Goal: Find specific page/section: Find specific page/section

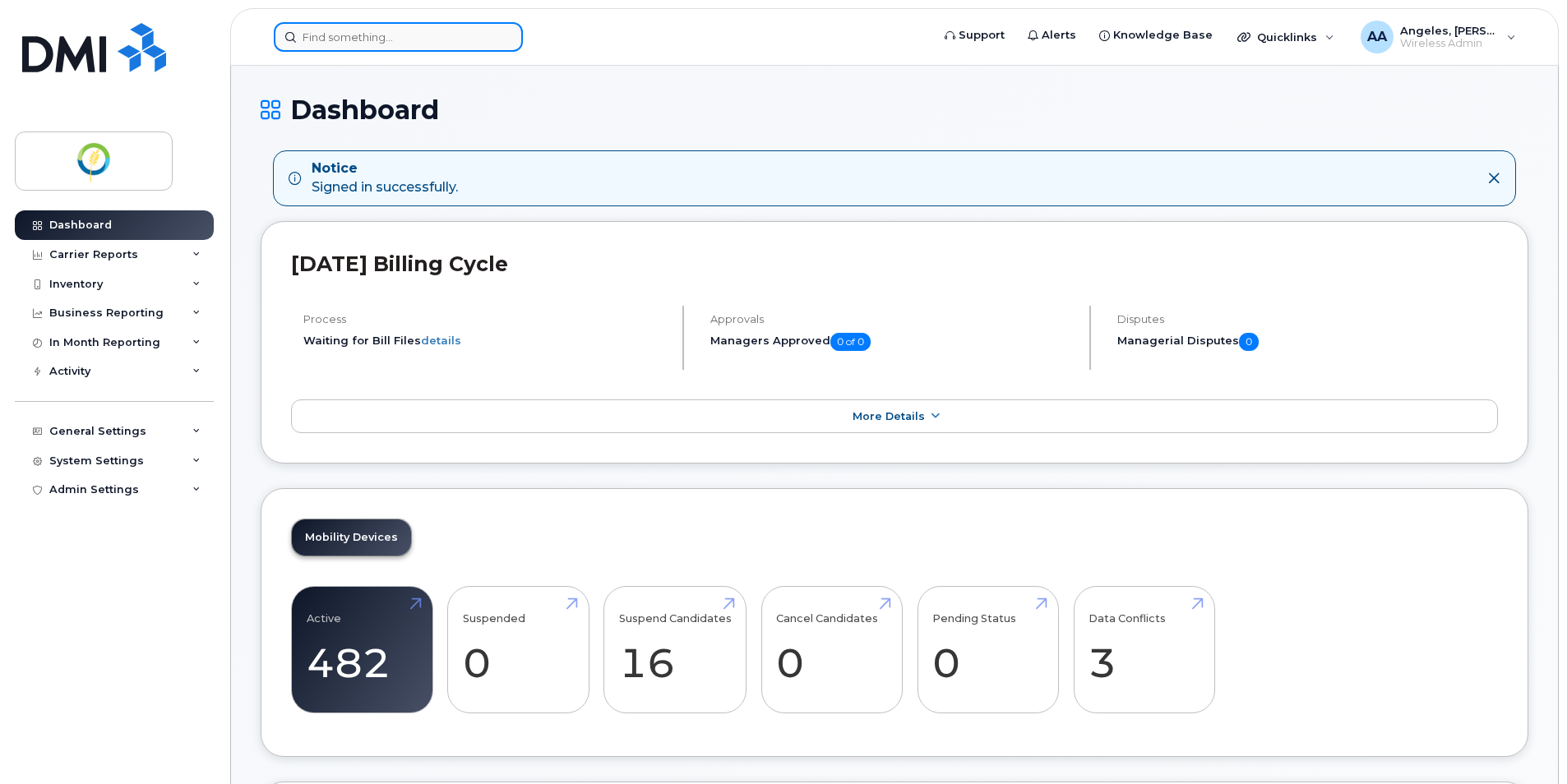
click at [442, 41] on input at bounding box center [397, 38] width 249 height 30
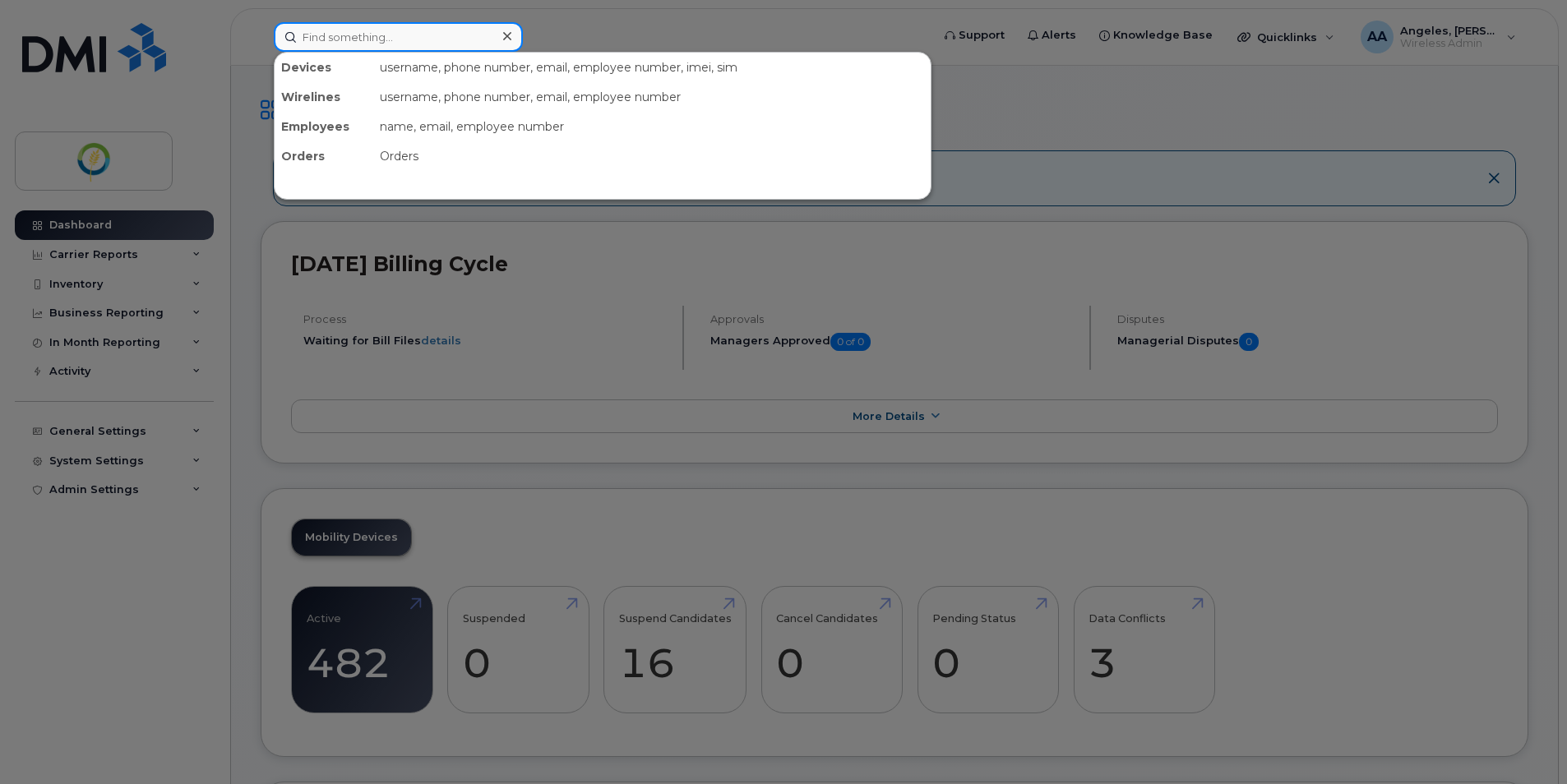
paste input "2042090410"
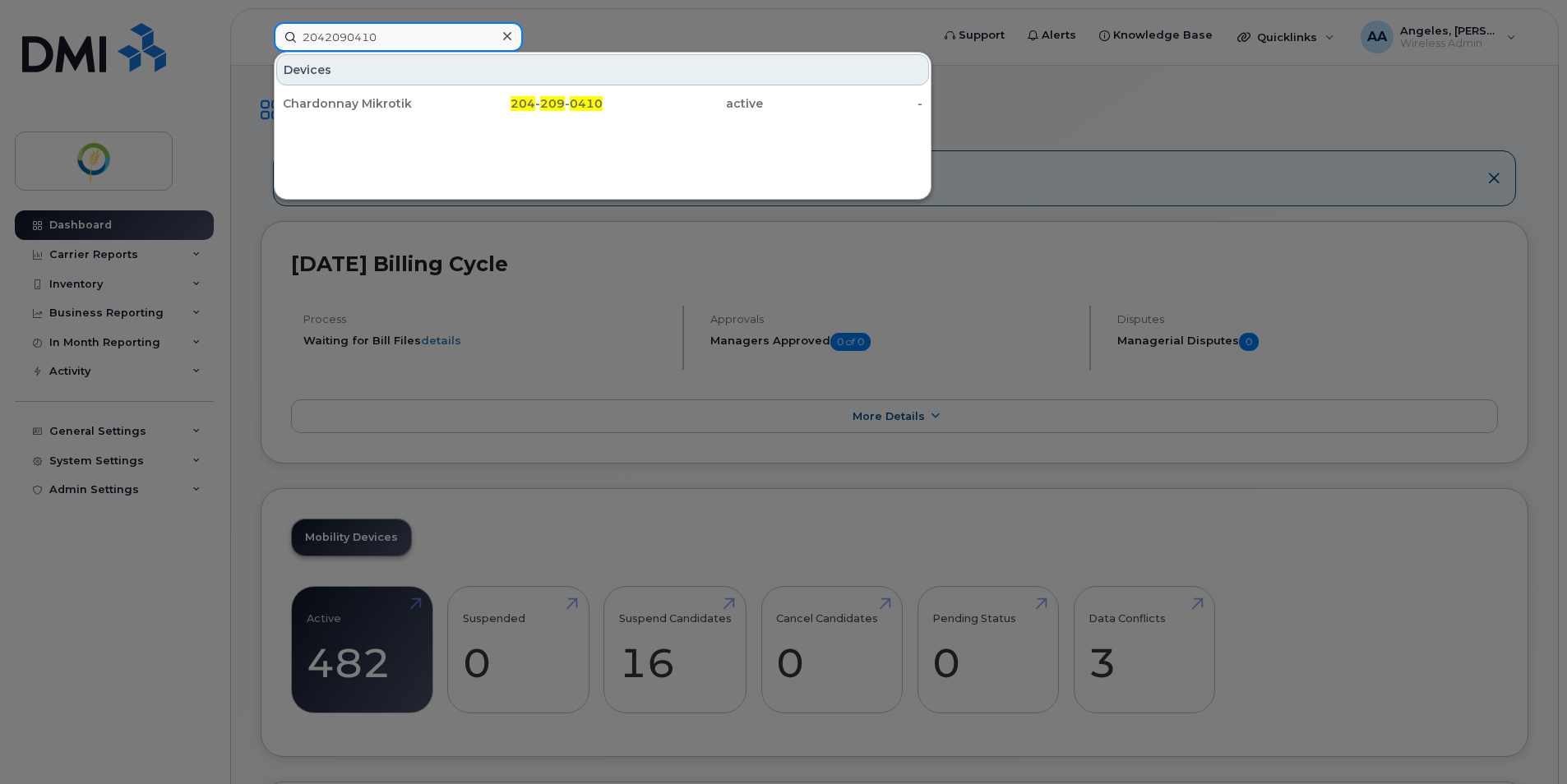
type input "2042090410"
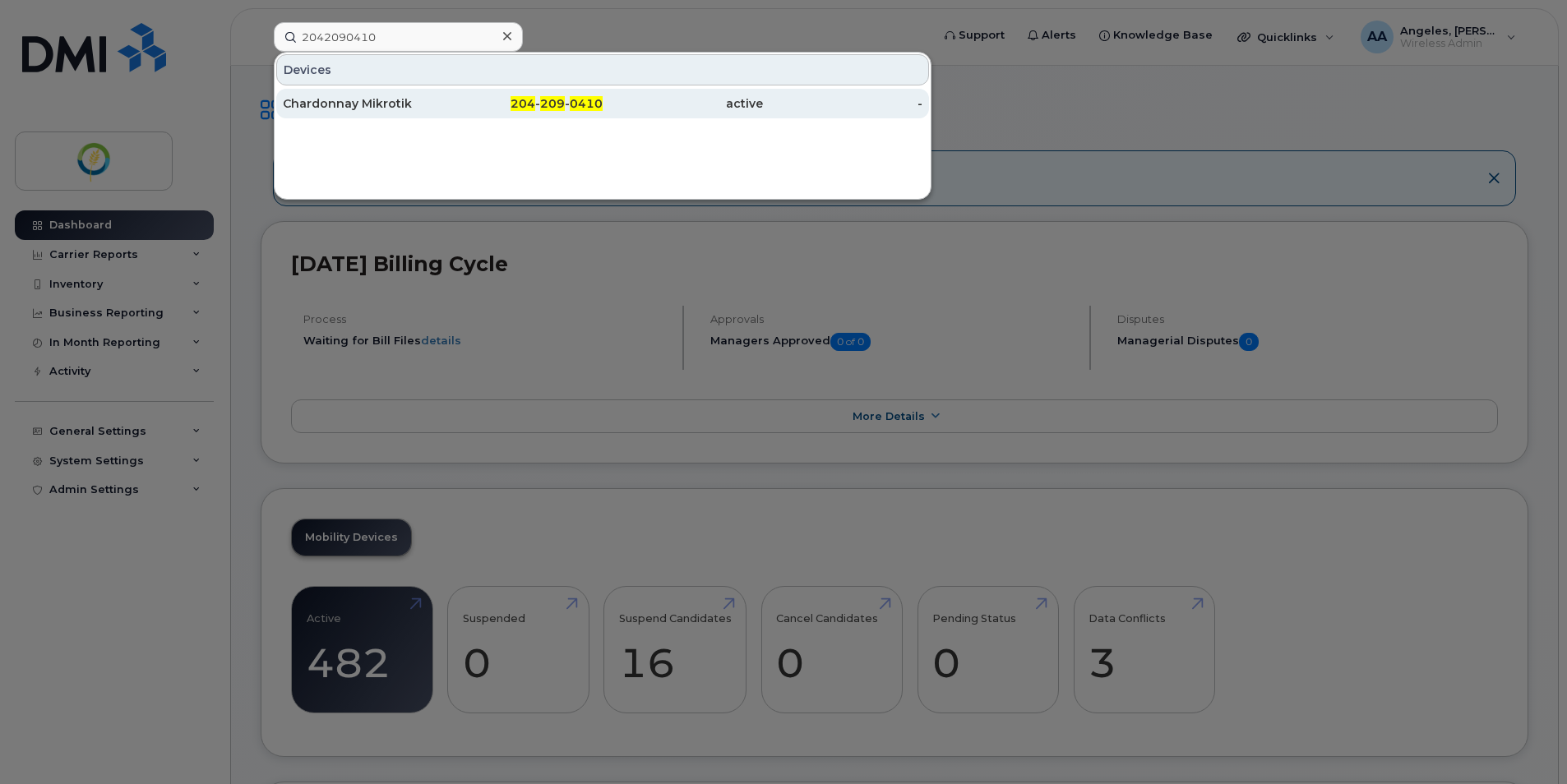
click at [391, 111] on div "Chardonnay Mikrotik" at bounding box center [363, 104] width 161 height 17
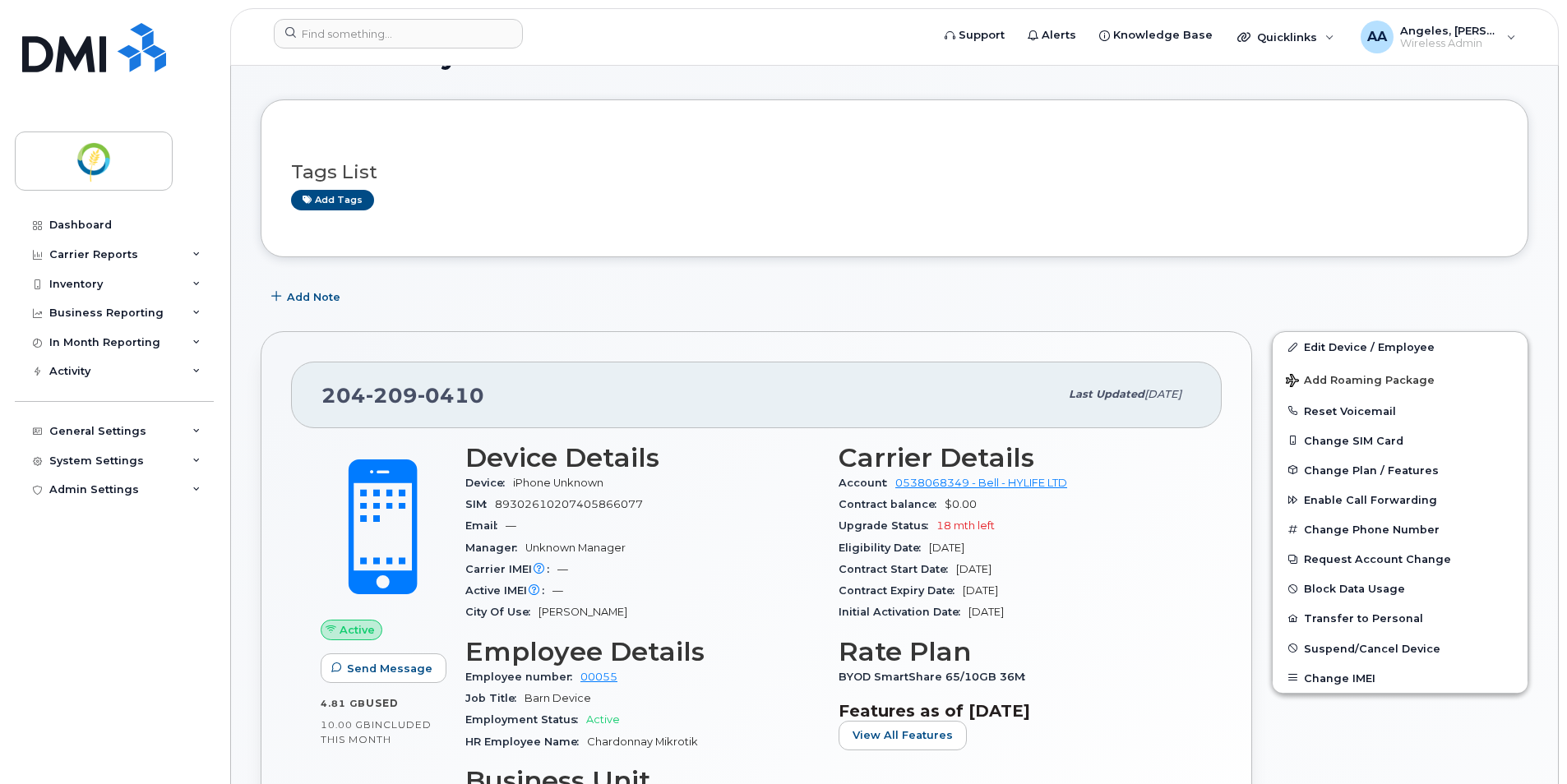
scroll to position [83, 0]
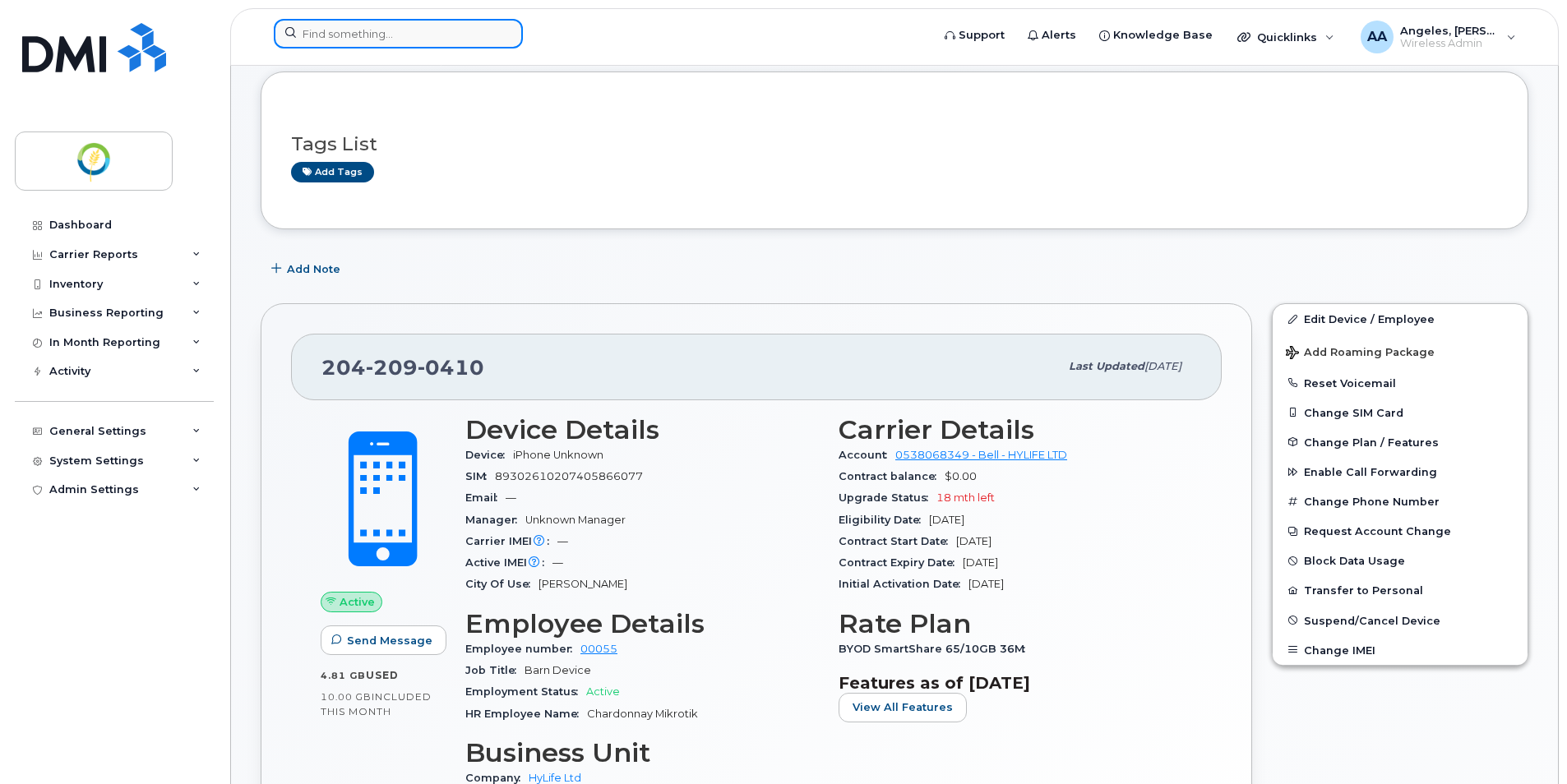
click at [352, 39] on input at bounding box center [397, 34] width 249 height 30
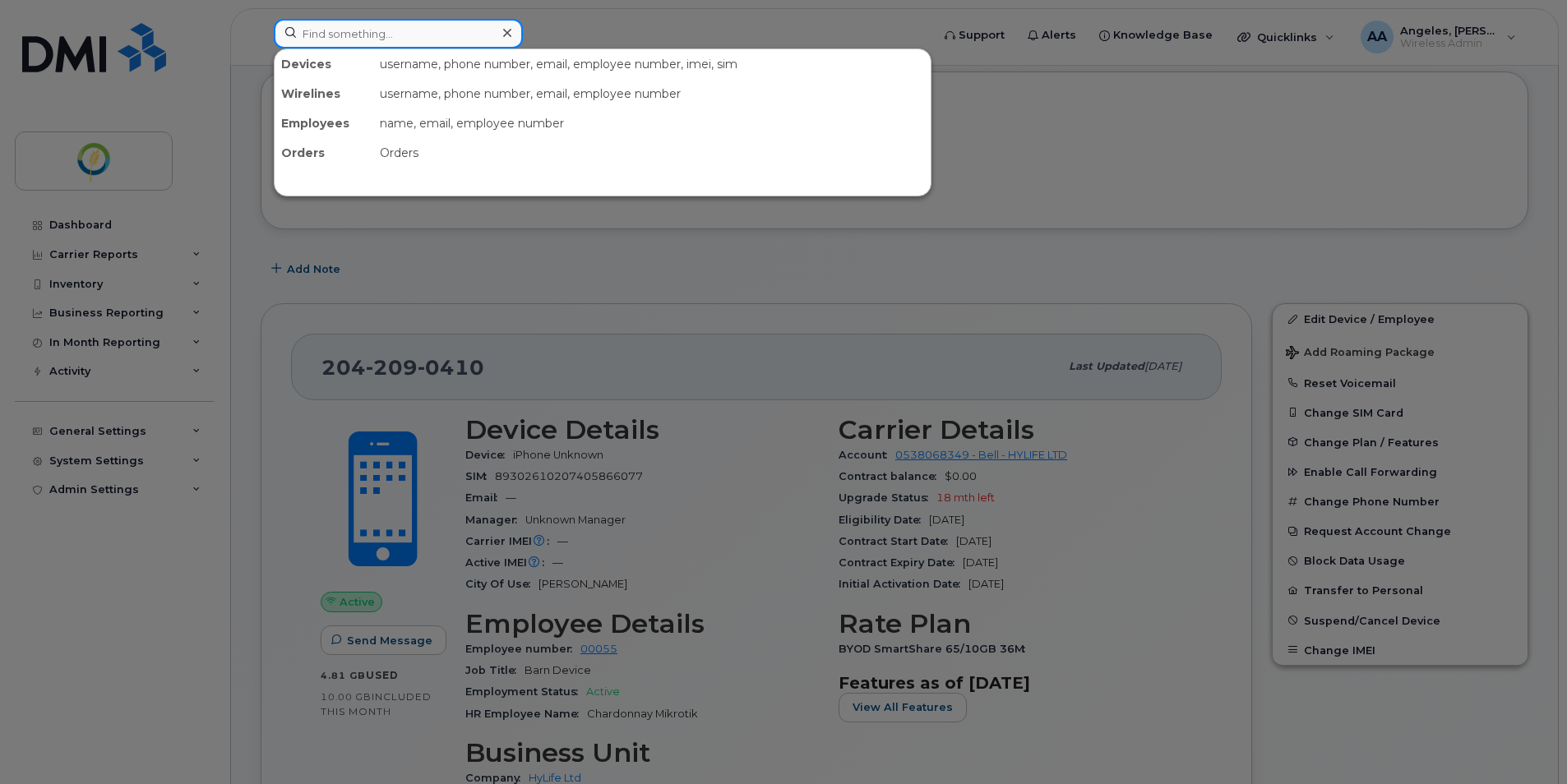
paste input "4312052981"
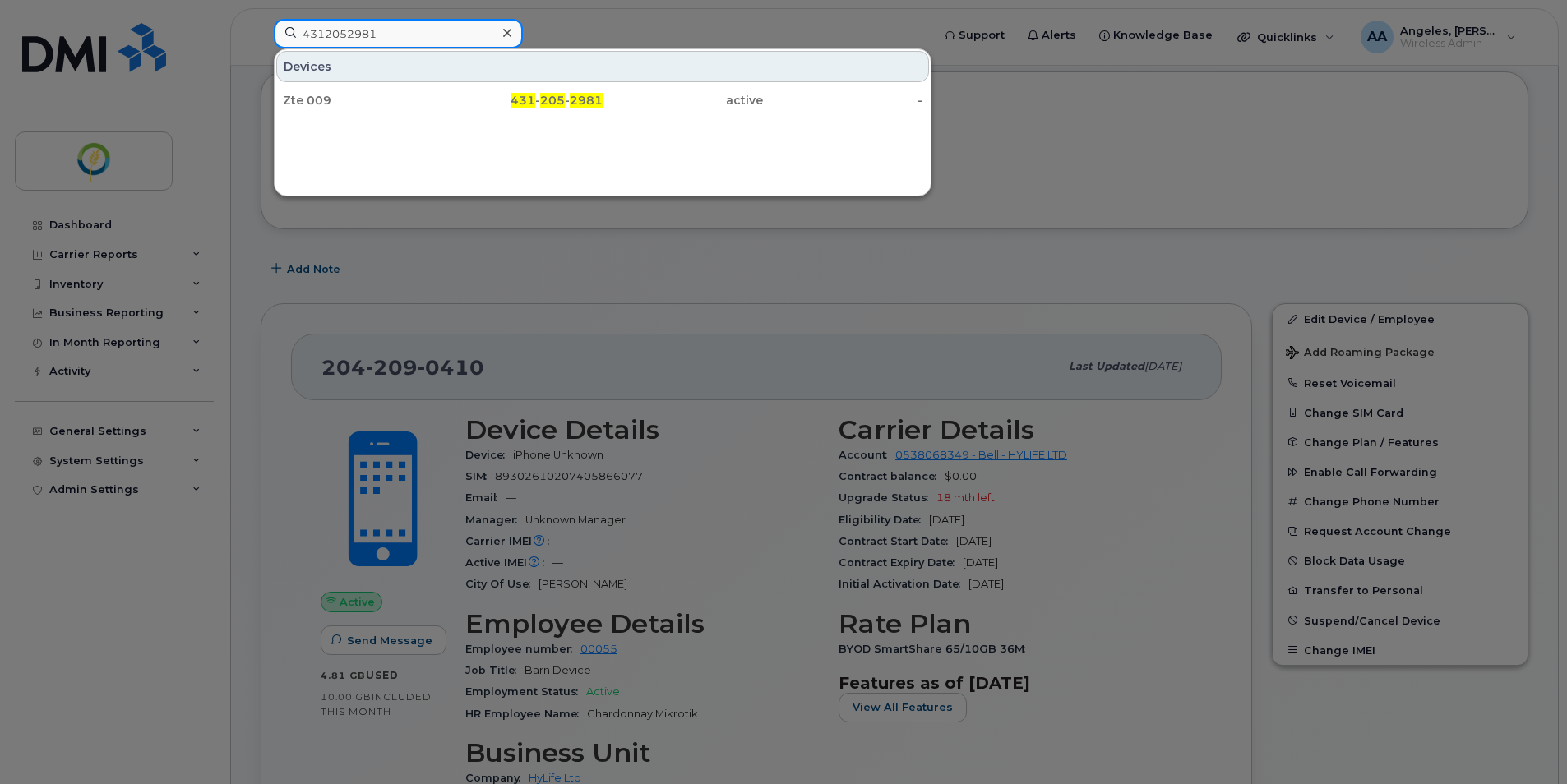
type input "4312052981"
